Goal: Navigation & Orientation: Find specific page/section

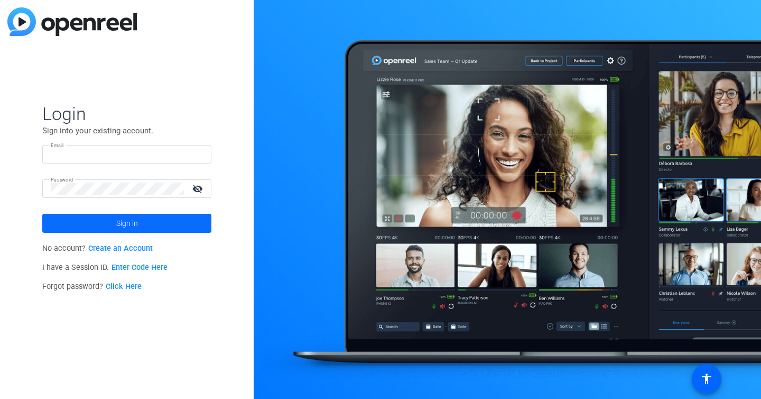
type input "[EMAIL_ADDRESS][PERSON_NAME][DOMAIN_NAME]"
click at [141, 229] on span at bounding box center [126, 222] width 169 height 25
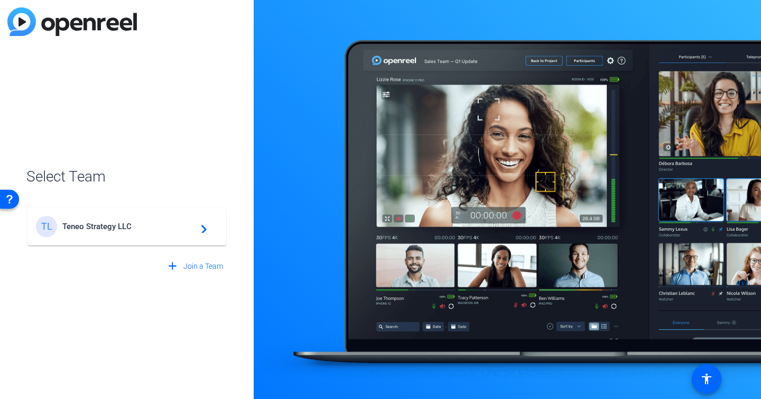
click at [136, 224] on span "Teneo Strategy LLC" at bounding box center [128, 226] width 132 height 10
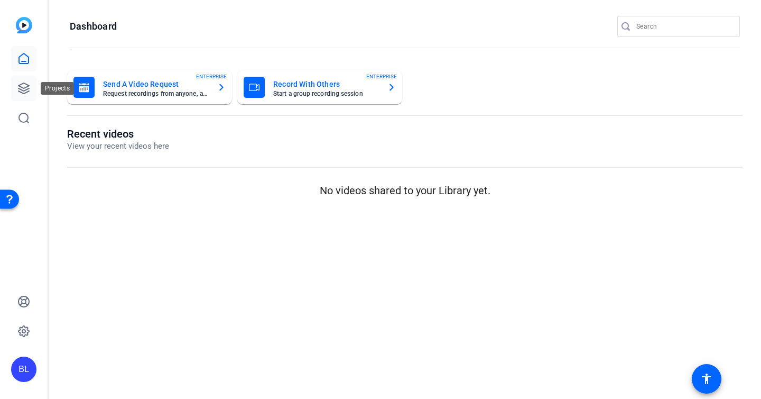
click at [22, 87] on icon at bounding box center [24, 88] width 11 height 11
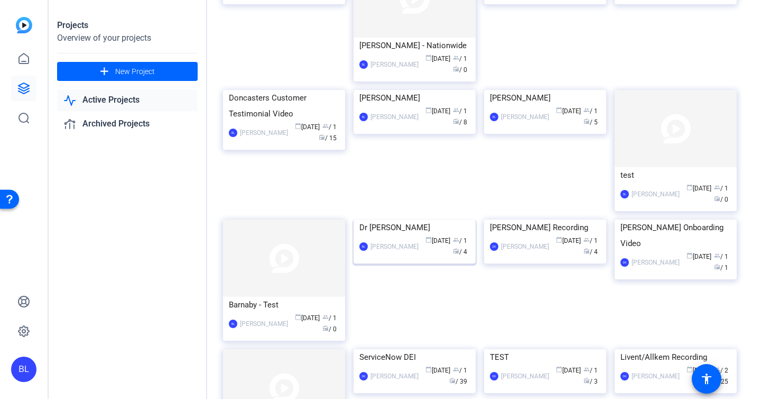
scroll to position [67, 0]
